Goal: Task Accomplishment & Management: Manage account settings

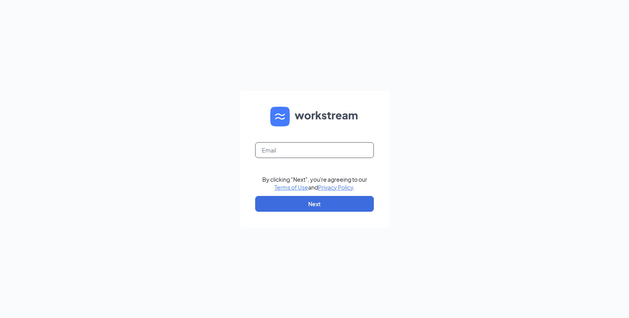
click at [289, 153] on input "text" at bounding box center [314, 150] width 119 height 16
type input "dave.parkes@cfahuntington.com"
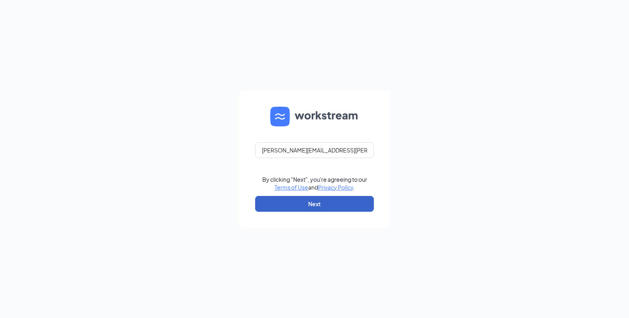
click at [304, 205] on button "Next" at bounding box center [314, 204] width 119 height 16
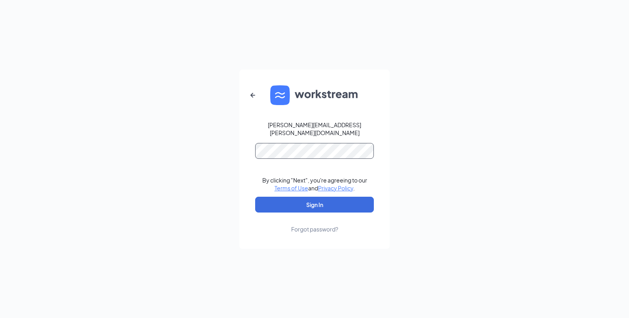
click at [255, 197] on button "Sign In" at bounding box center [314, 205] width 119 height 16
click at [318, 202] on button "Sign In" at bounding box center [314, 205] width 119 height 16
click at [158, 153] on div "dave.parkes@cfahuntington.com Credential mismatches. By clicking "Next", you're…" at bounding box center [314, 159] width 629 height 318
click at [255, 197] on button "Sign In" at bounding box center [314, 205] width 119 height 16
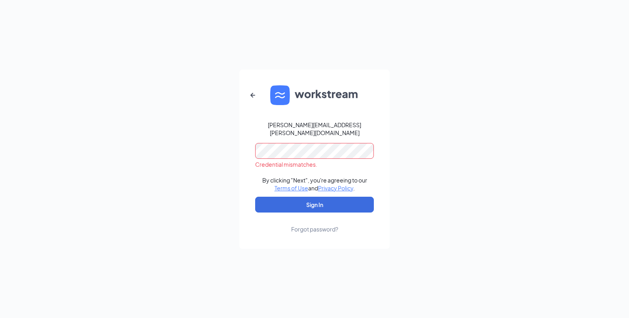
click at [311, 225] on div "Forgot password?" at bounding box center [314, 229] width 47 height 8
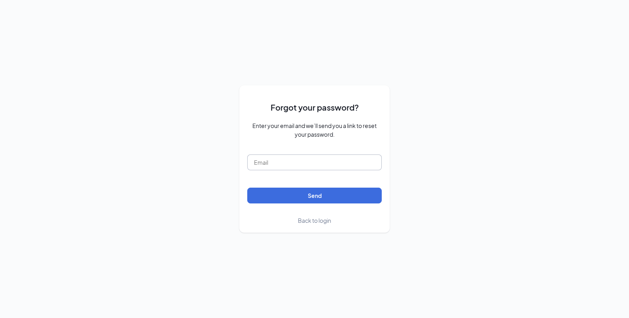
click at [322, 160] on input "text" at bounding box center [314, 163] width 134 height 16
type input "dave.parkes@cfahuntington.com"
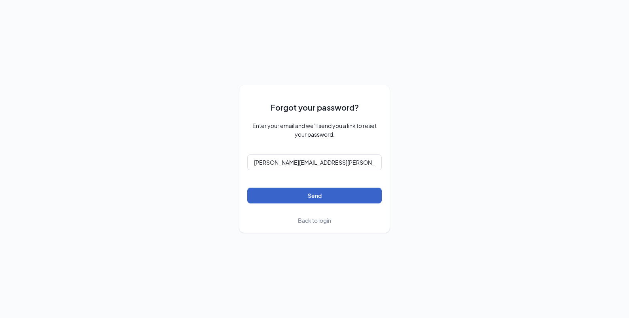
click at [298, 190] on button "Send" at bounding box center [314, 196] width 134 height 16
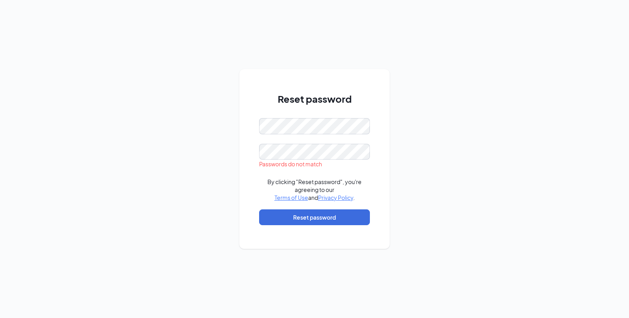
click at [291, 142] on form "Passwords do not match By clicking "Reset password", you're agreeing to our Ter…" at bounding box center [314, 175] width 111 height 115
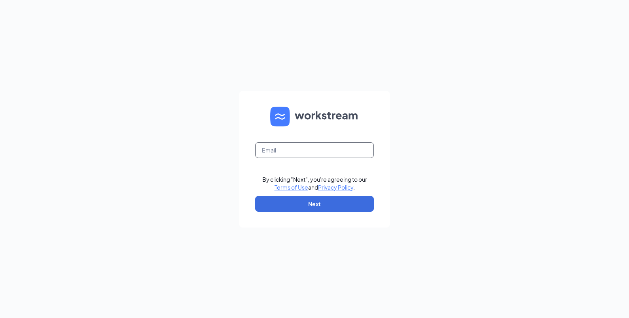
drag, startPoint x: 0, startPoint y: 0, endPoint x: 287, endPoint y: 148, distance: 323.0
click at [287, 148] on input "text" at bounding box center [314, 150] width 119 height 16
type input "dave.parkes@cfahuntington.com"
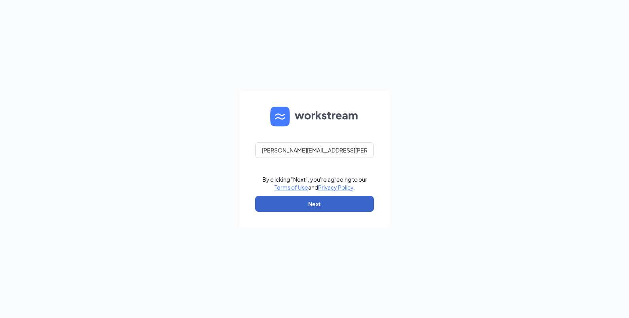
click at [298, 206] on button "Next" at bounding box center [314, 204] width 119 height 16
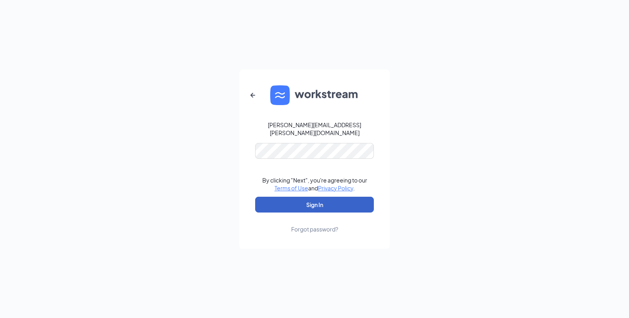
click at [255, 197] on button "Sign In" at bounding box center [314, 205] width 119 height 16
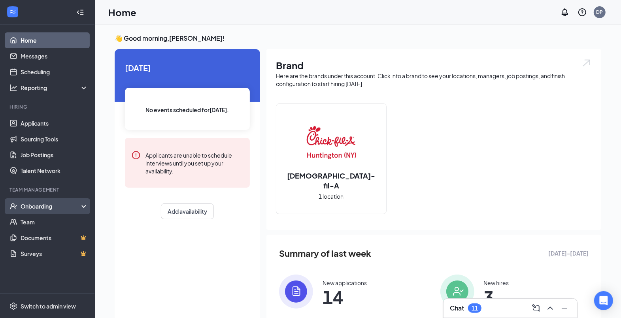
click at [36, 206] on div "Onboarding" at bounding box center [51, 206] width 61 height 8
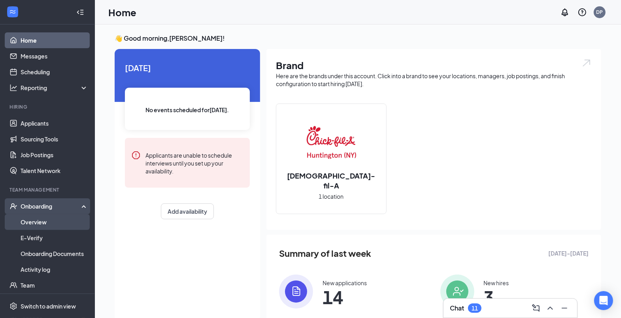
click at [34, 221] on link "Overview" at bounding box center [55, 222] width 68 height 16
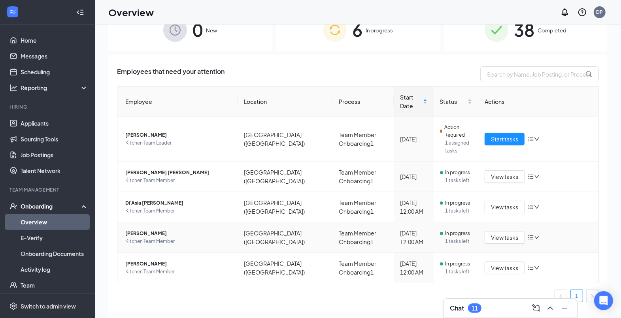
scroll to position [36, 0]
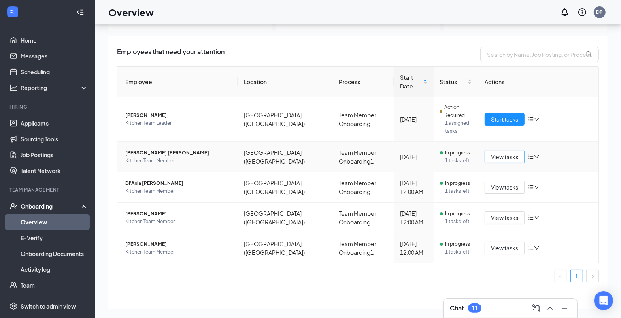
click at [495, 153] on span "View tasks" at bounding box center [504, 157] width 27 height 9
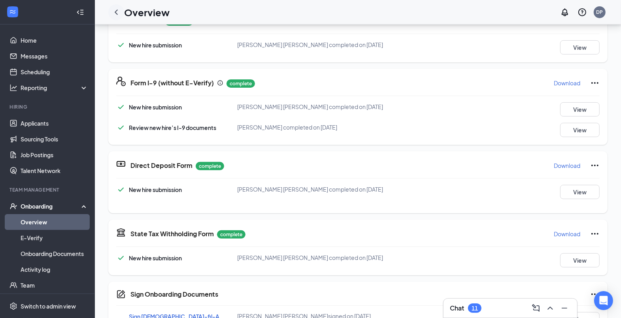
click at [115, 13] on icon "ChevronLeft" at bounding box center [115, 12] width 9 height 9
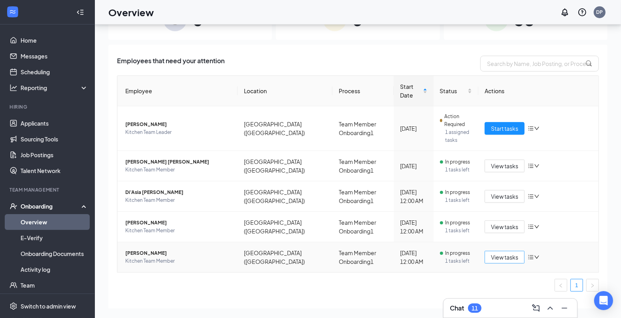
click at [491, 253] on span "View tasks" at bounding box center [504, 257] width 27 height 9
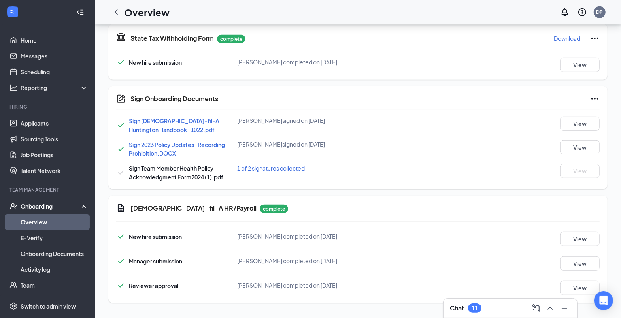
scroll to position [387, 0]
click at [113, 12] on icon "ChevronLeft" at bounding box center [115, 12] width 9 height 9
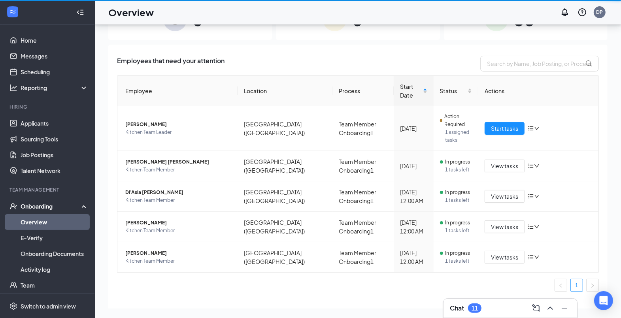
scroll to position [36, 0]
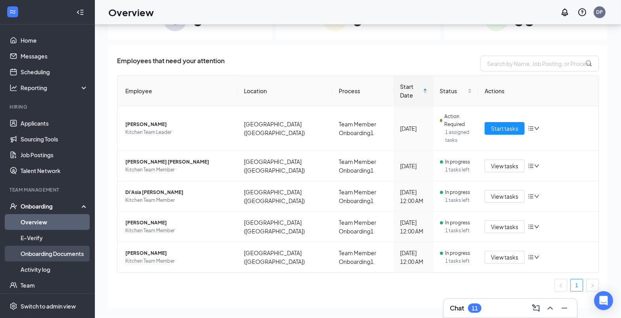
click at [47, 251] on link "Onboarding Documents" at bounding box center [55, 254] width 68 height 16
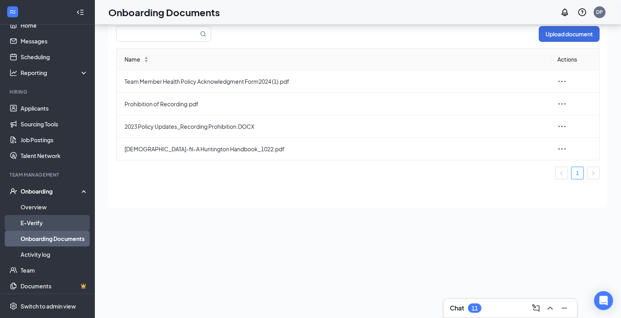
scroll to position [34, 0]
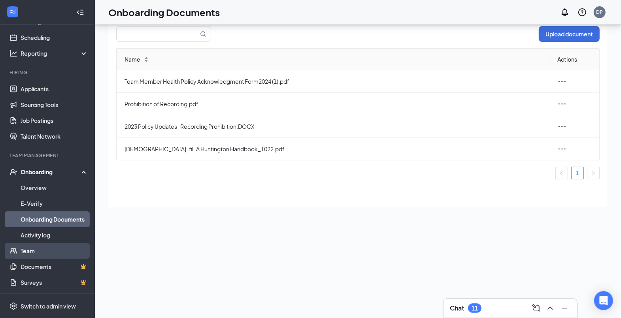
click at [38, 247] on link "Team" at bounding box center [55, 251] width 68 height 16
